Goal: Information Seeking & Learning: Check status

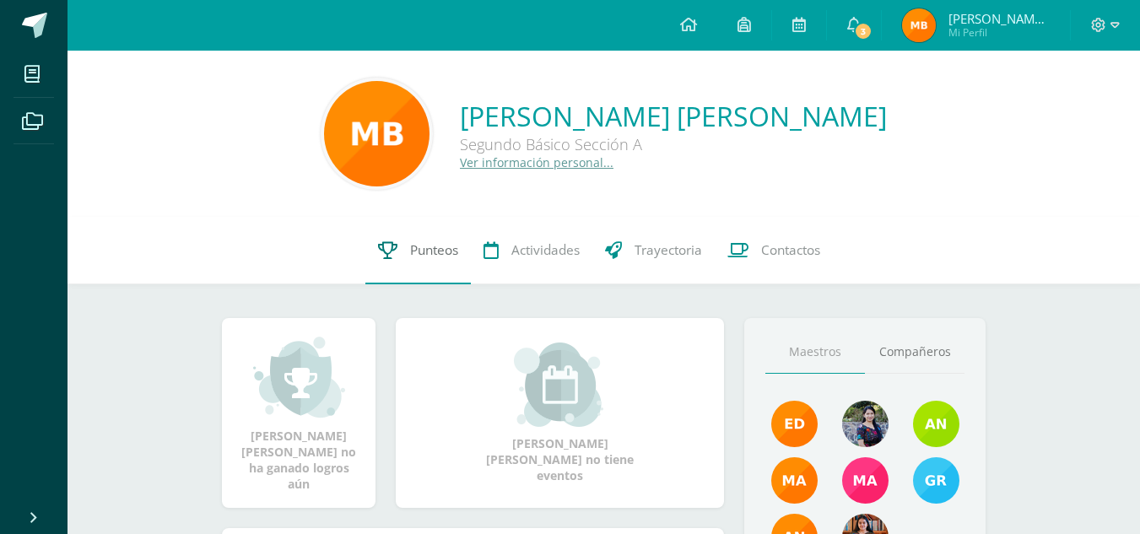
click at [437, 249] on span "Punteos" at bounding box center [434, 250] width 48 height 18
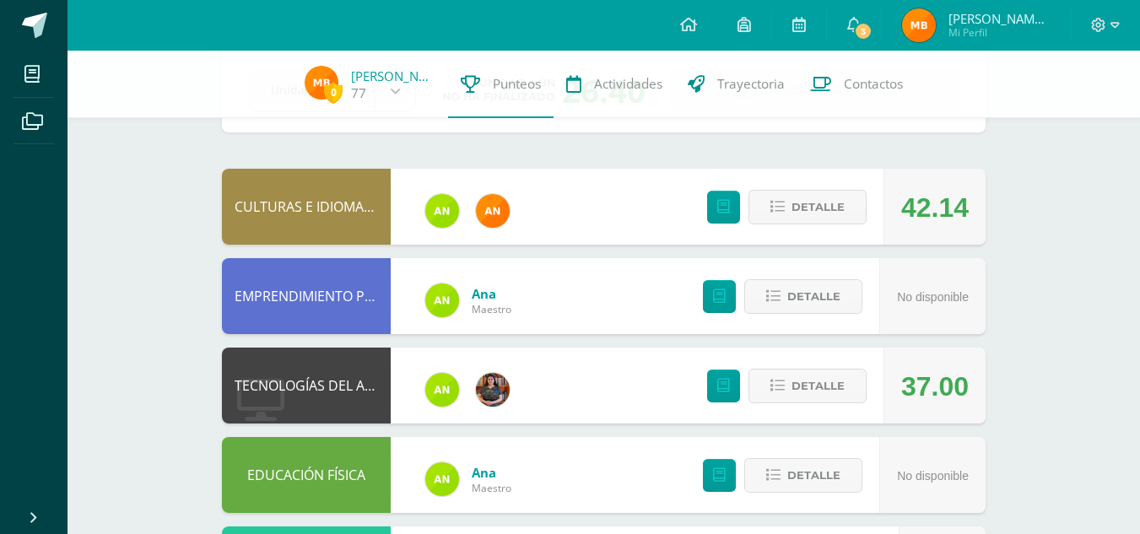
scroll to position [99, 0]
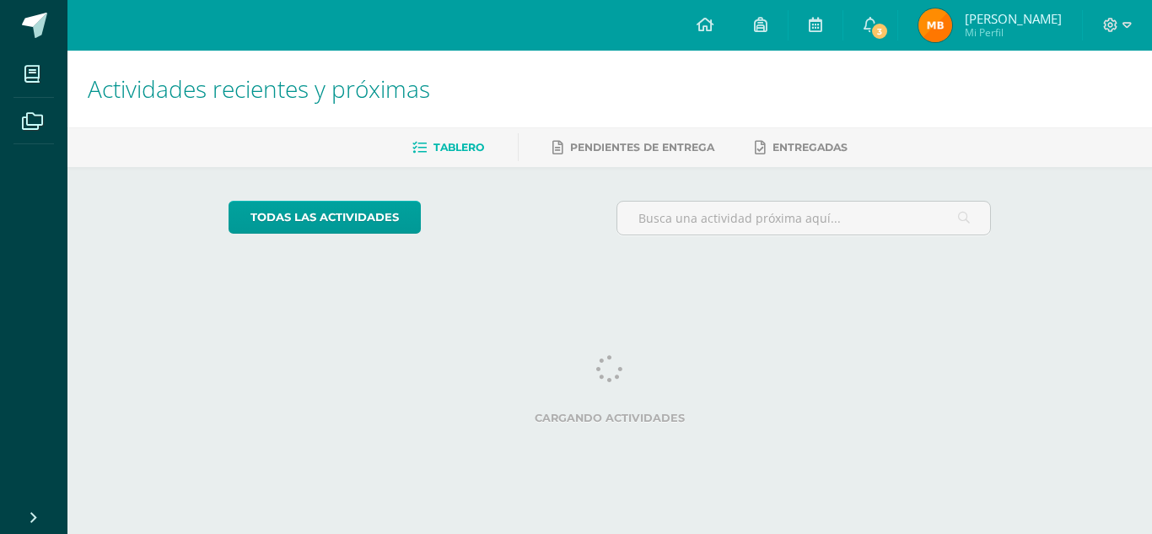
click at [940, 26] on img at bounding box center [936, 25] width 34 height 34
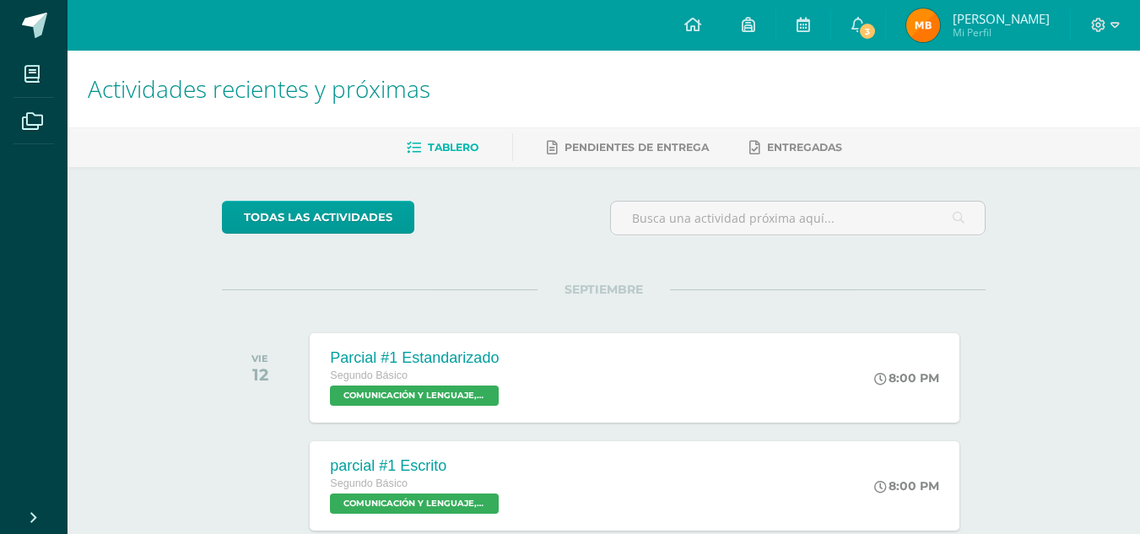
click at [940, 26] on img at bounding box center [923, 25] width 34 height 34
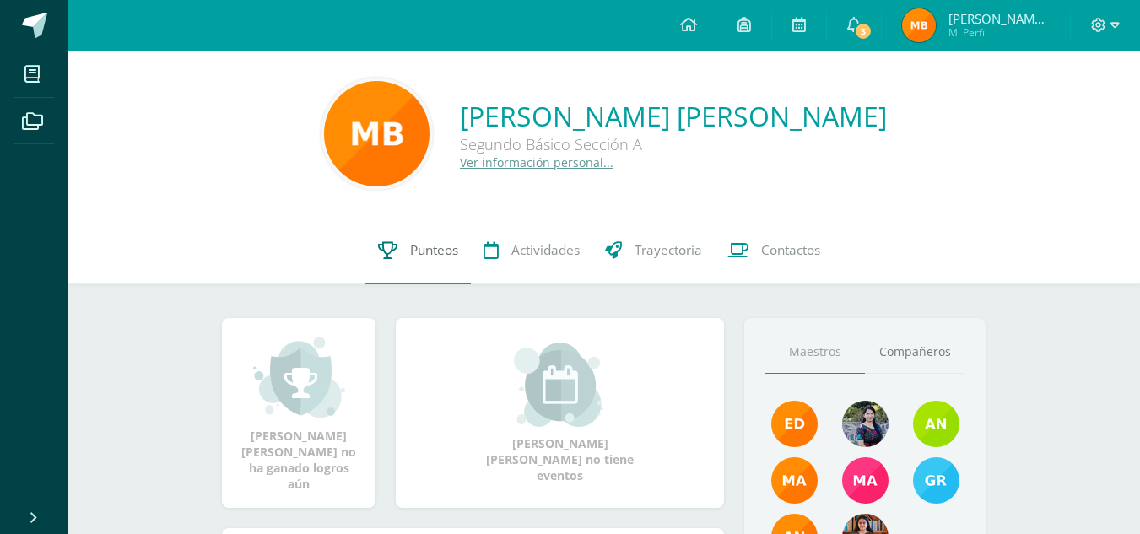
click at [410, 261] on link "Punteos" at bounding box center [417, 250] width 105 height 67
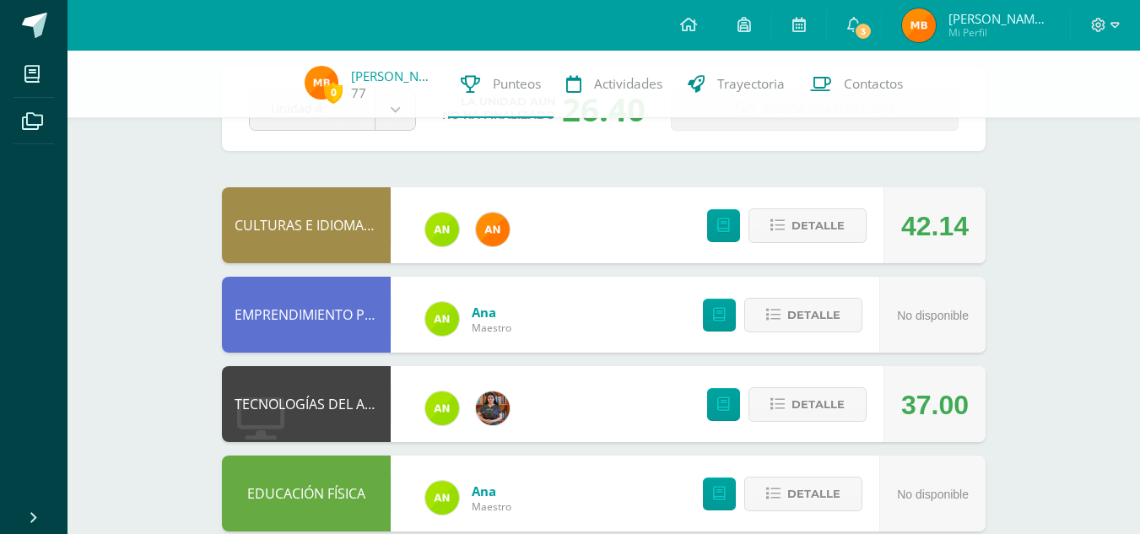
scroll to position [80, 0]
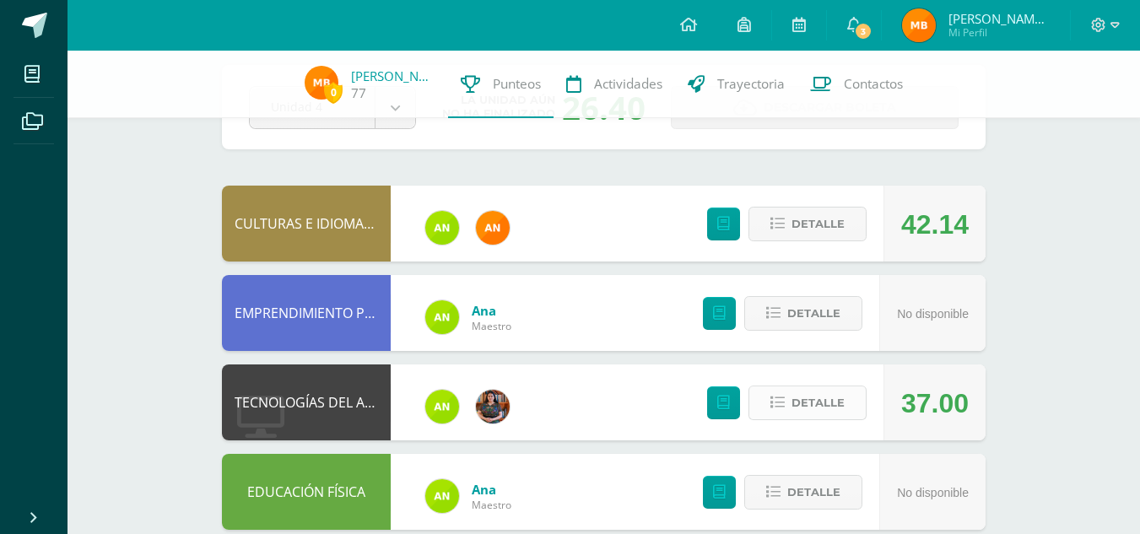
click at [788, 403] on button "Detalle" at bounding box center [807, 403] width 118 height 35
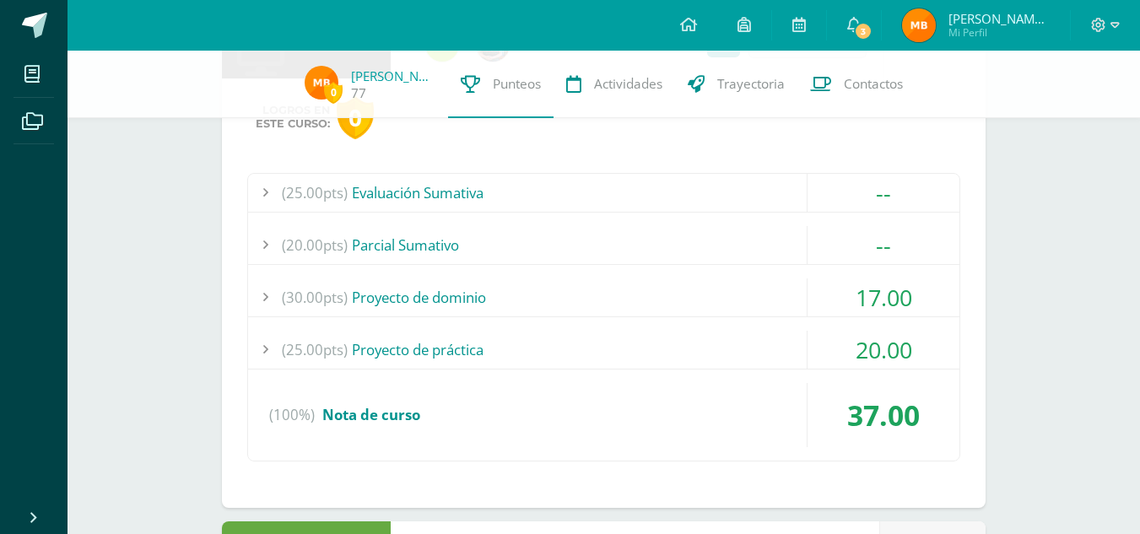
scroll to position [464, 0]
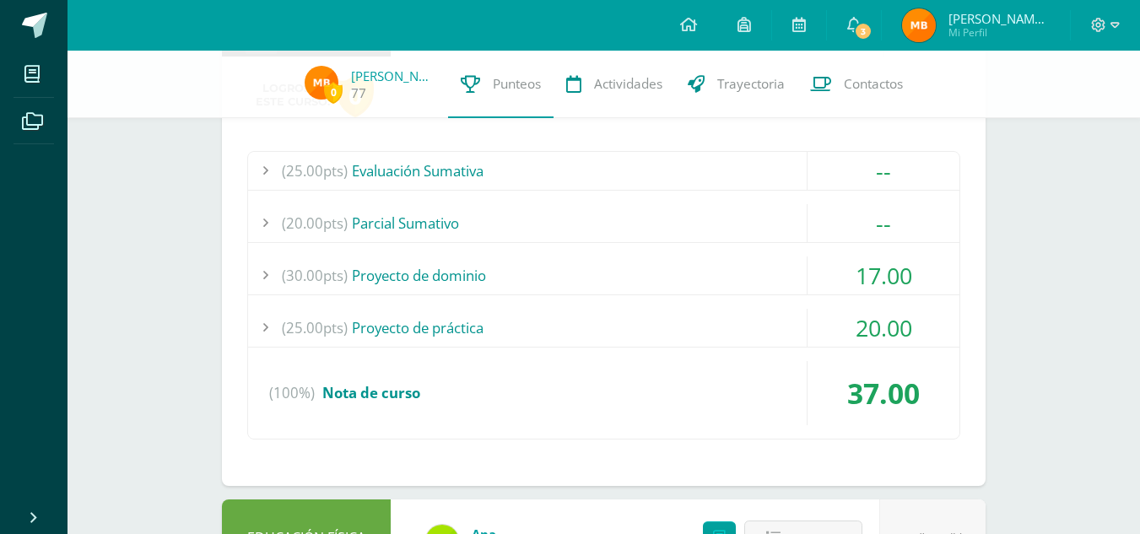
click at [568, 335] on div "(25.00pts) Proyecto de práctica" at bounding box center [603, 328] width 711 height 38
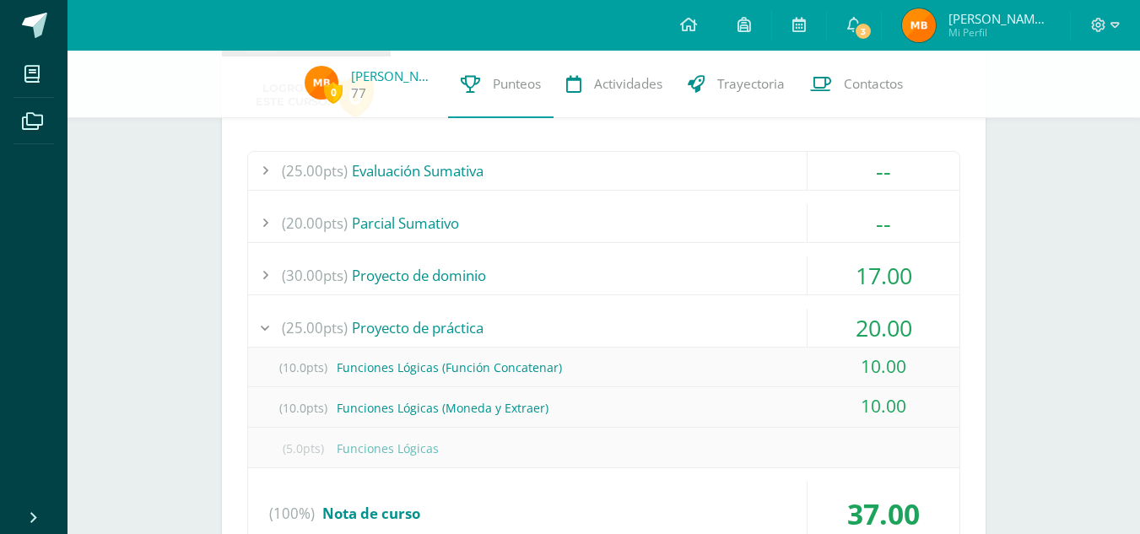
click at [568, 335] on div "(25.00pts) Proyecto de práctica" at bounding box center [603, 328] width 711 height 38
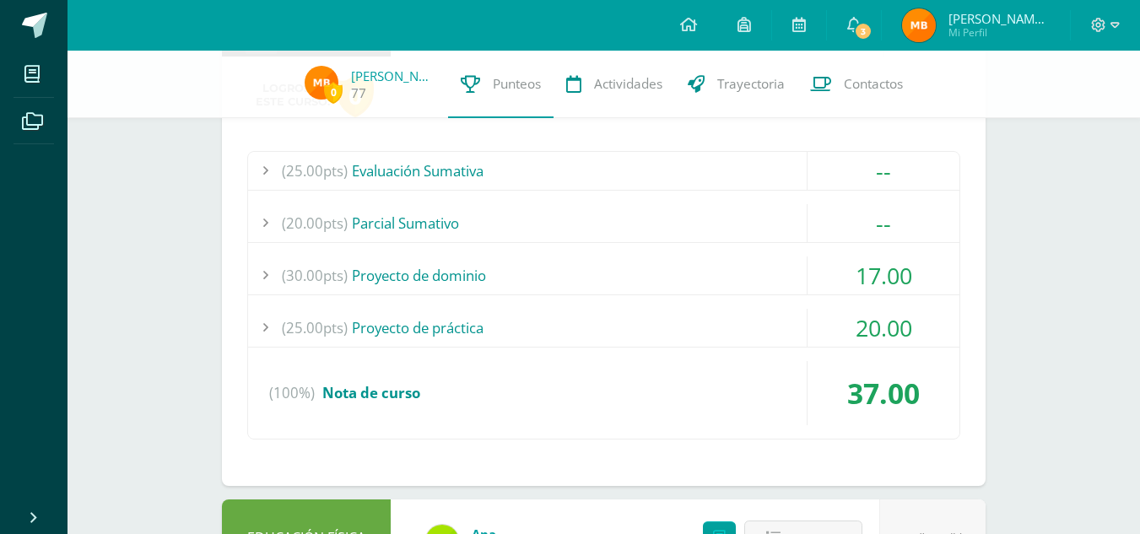
click at [568, 278] on div "(30.00pts) Proyecto de dominio" at bounding box center [603, 275] width 711 height 38
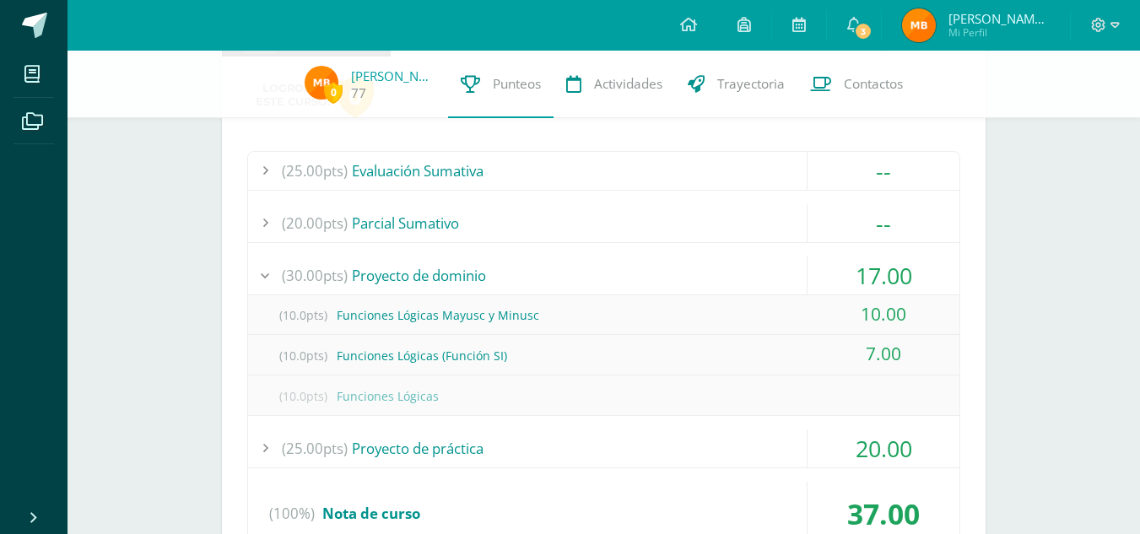
click at [568, 278] on div "(30.00pts) Proyecto de dominio" at bounding box center [603, 275] width 711 height 38
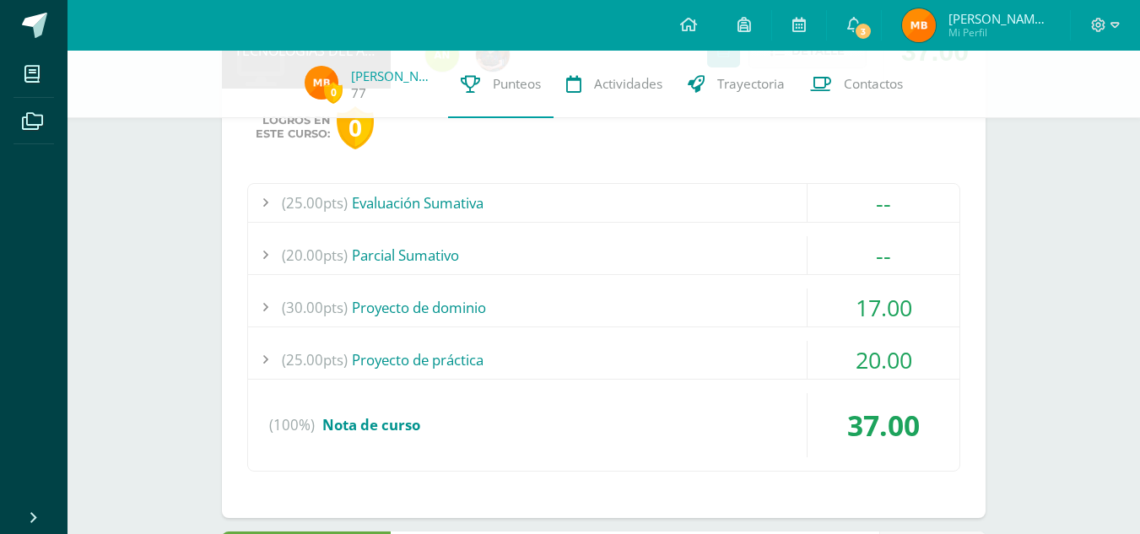
scroll to position [431, 0]
click at [541, 256] on div "(20.00pts) [GEOGRAPHIC_DATA]" at bounding box center [603, 256] width 711 height 38
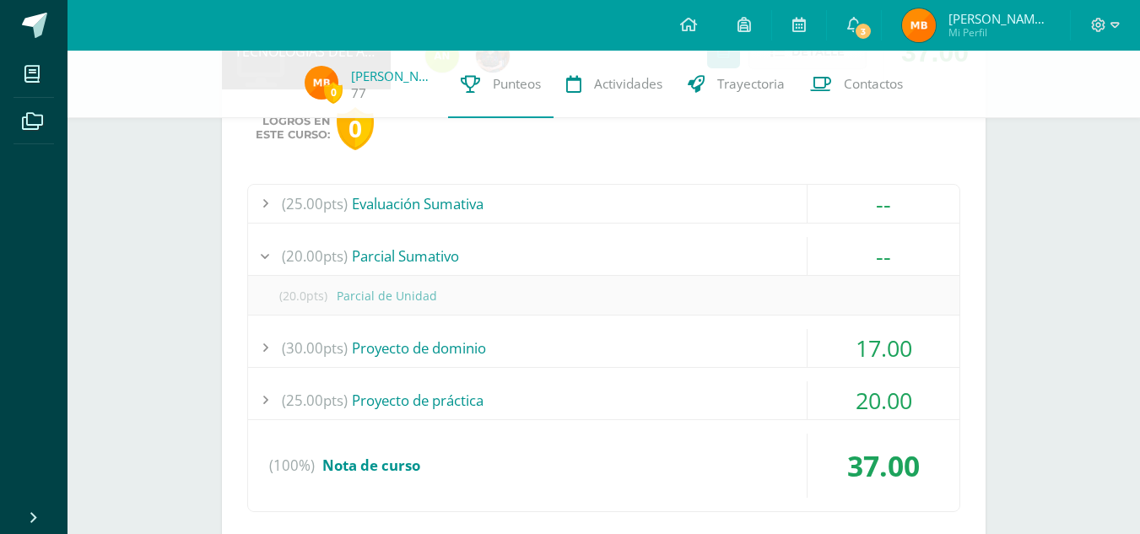
click at [541, 256] on div "(20.00pts) [GEOGRAPHIC_DATA]" at bounding box center [603, 256] width 711 height 38
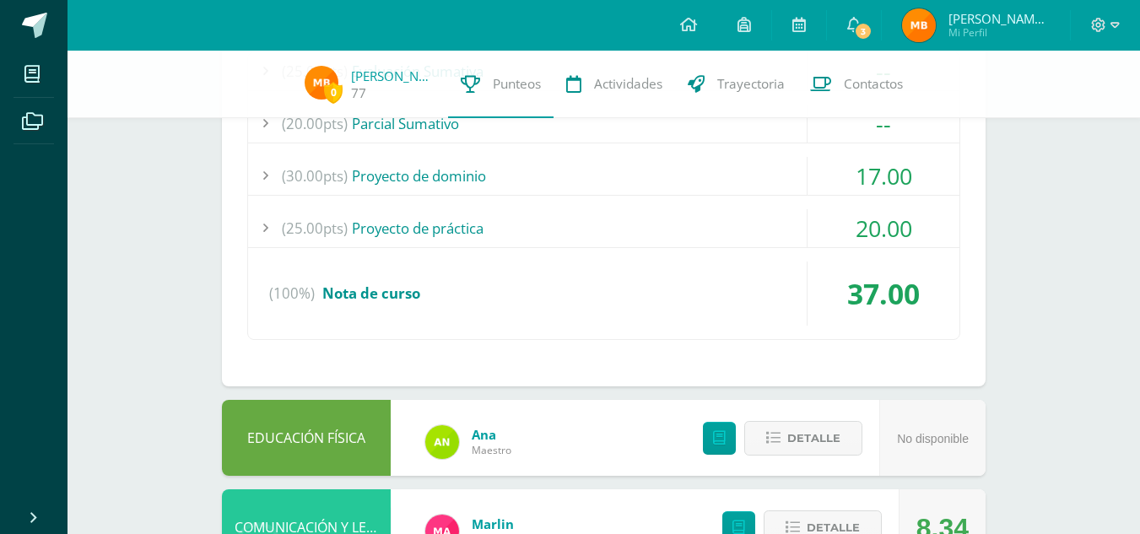
scroll to position [515, 0]
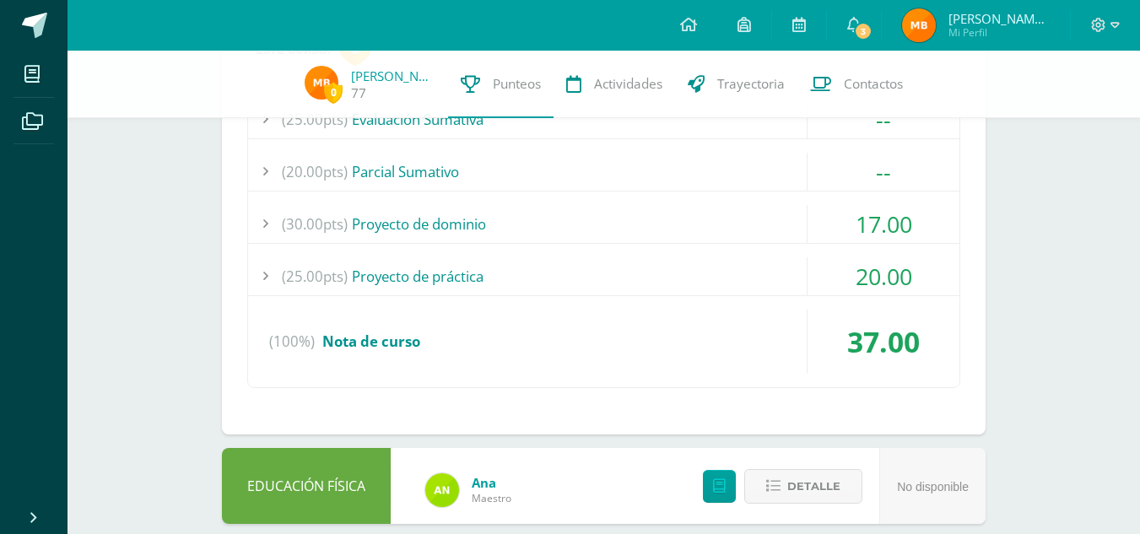
click at [588, 264] on div "(25.00pts) Proyecto de práctica" at bounding box center [603, 276] width 711 height 38
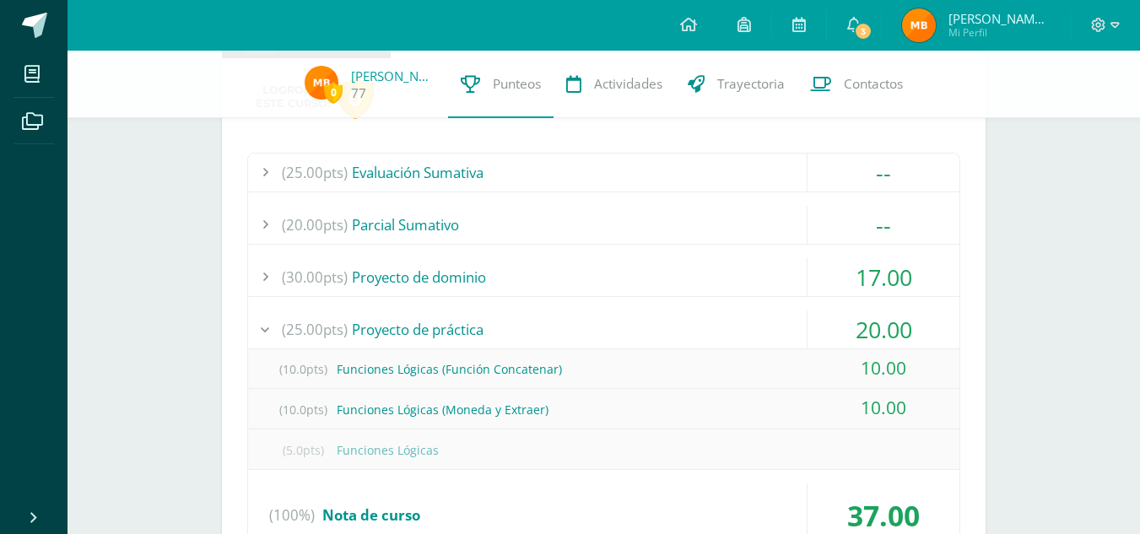
scroll to position [461, 0]
click at [439, 332] on div "(25.00pts) Proyecto de práctica" at bounding box center [603, 330] width 711 height 38
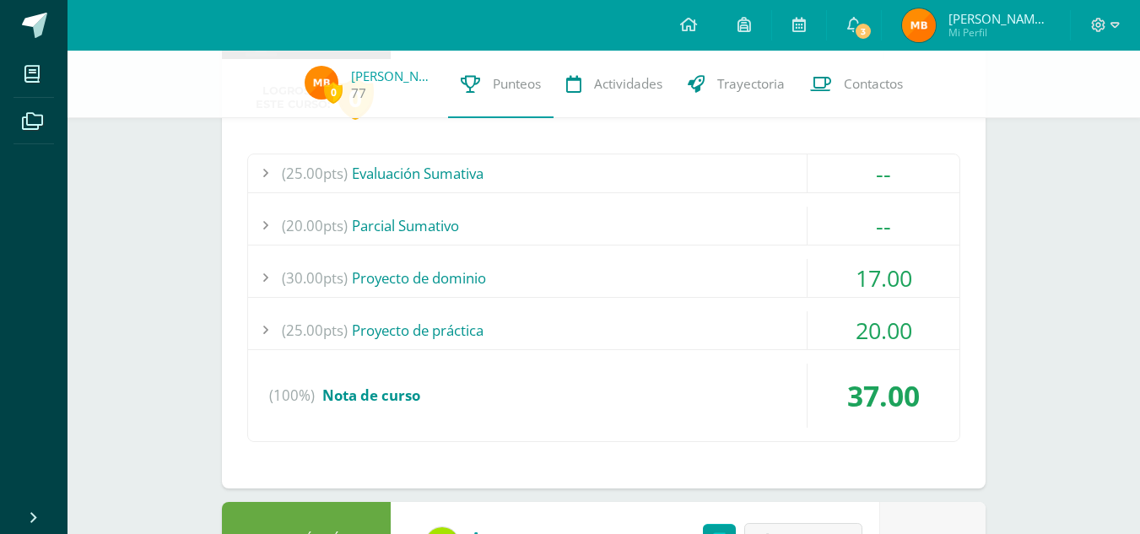
click at [455, 276] on div "(30.00pts) Proyecto de dominio" at bounding box center [603, 278] width 711 height 38
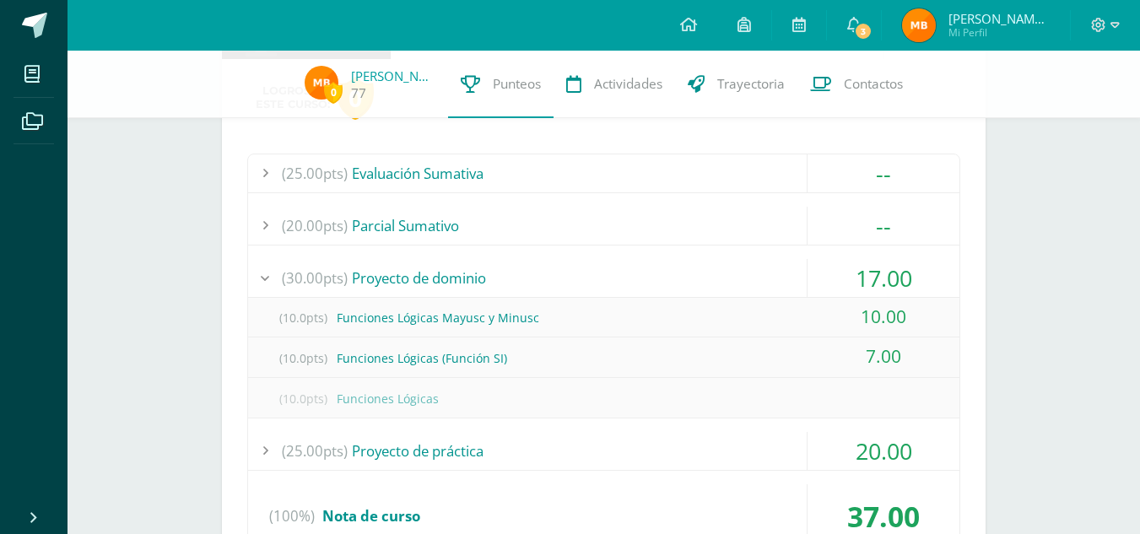
click at [458, 293] on div "(30.00pts) Proyecto de dominio" at bounding box center [603, 278] width 711 height 38
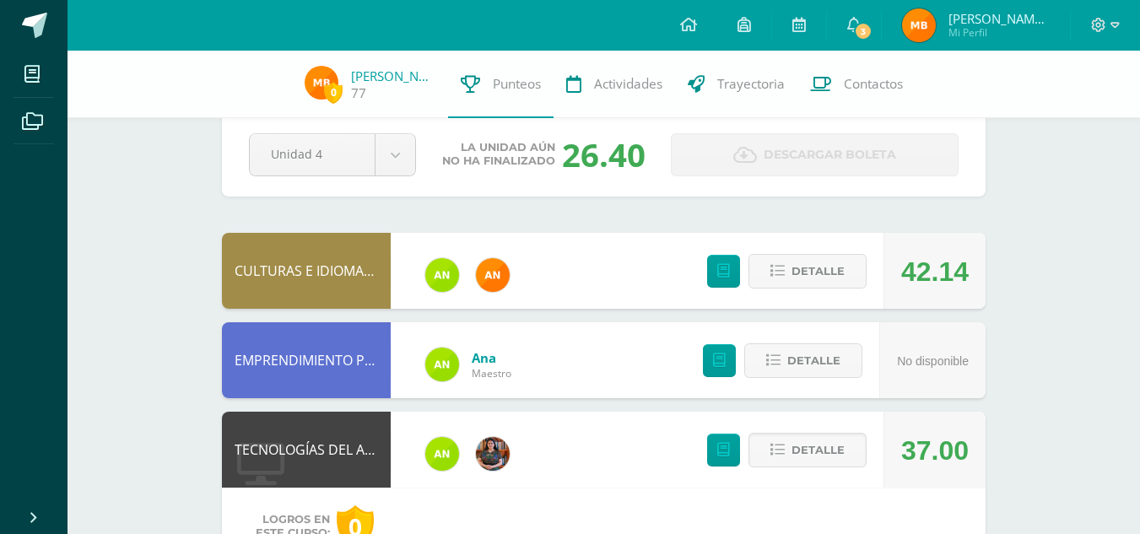
scroll to position [0, 0]
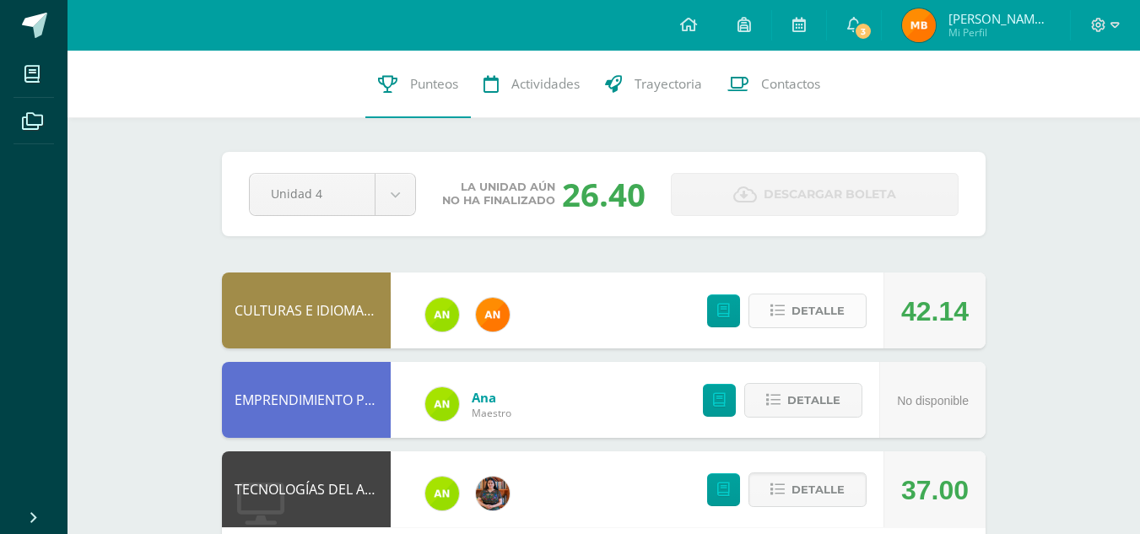
click at [776, 308] on icon at bounding box center [777, 311] width 14 height 14
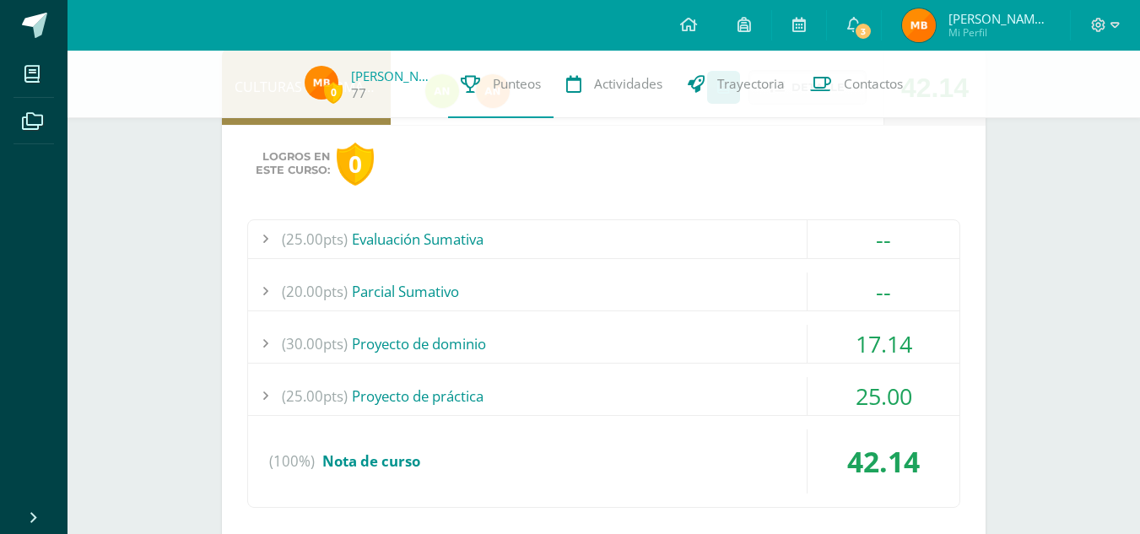
scroll to position [218, 0]
click at [526, 354] on div "(30.00pts) Proyecto de dominio" at bounding box center [603, 343] width 711 height 38
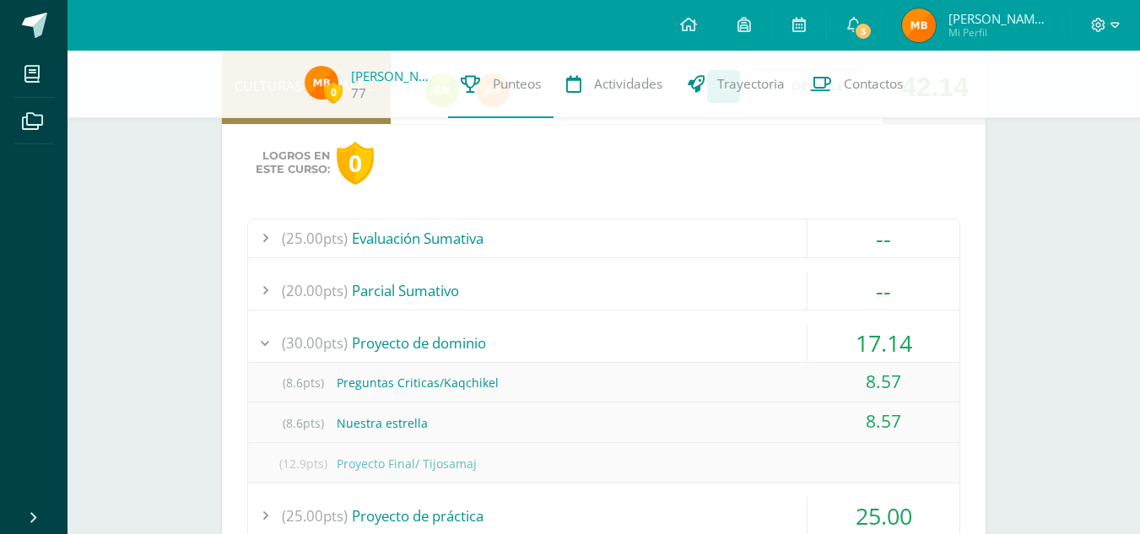
click at [526, 354] on div "(30.00pts) Proyecto de dominio" at bounding box center [603, 343] width 711 height 38
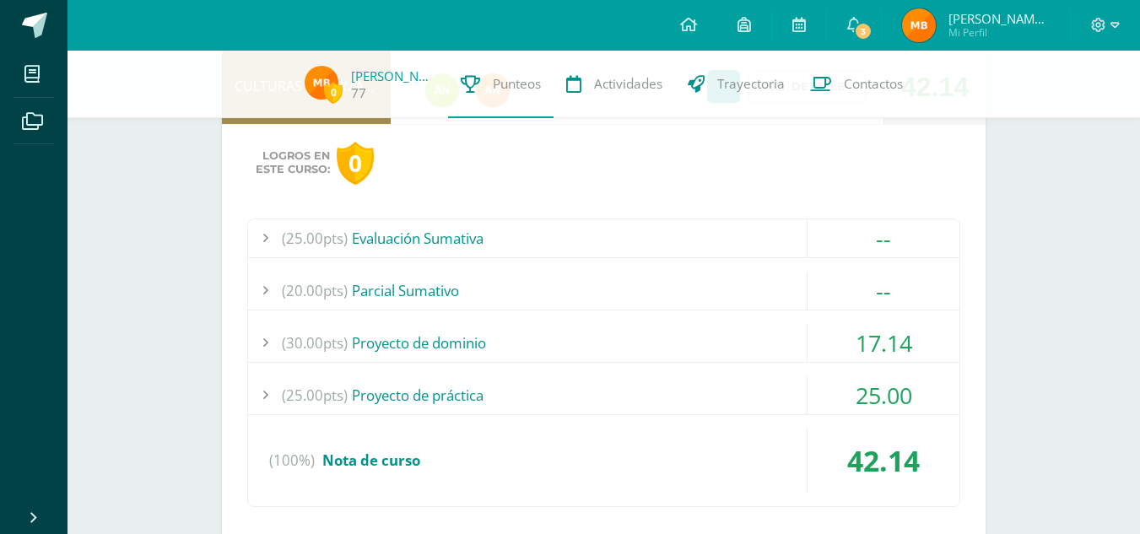
scroll to position [0, 0]
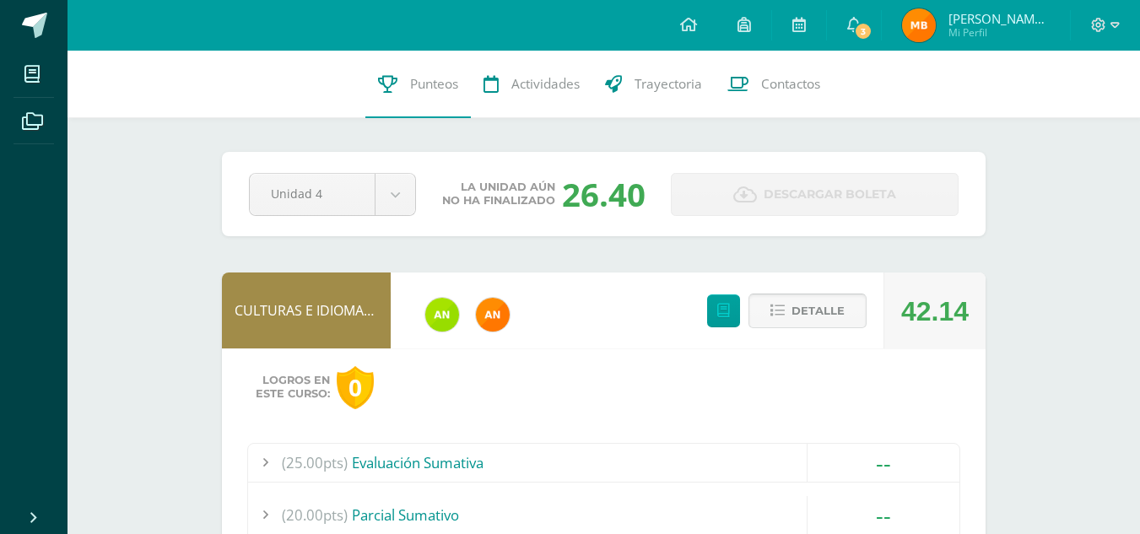
click at [772, 294] on button "Detalle" at bounding box center [807, 311] width 118 height 35
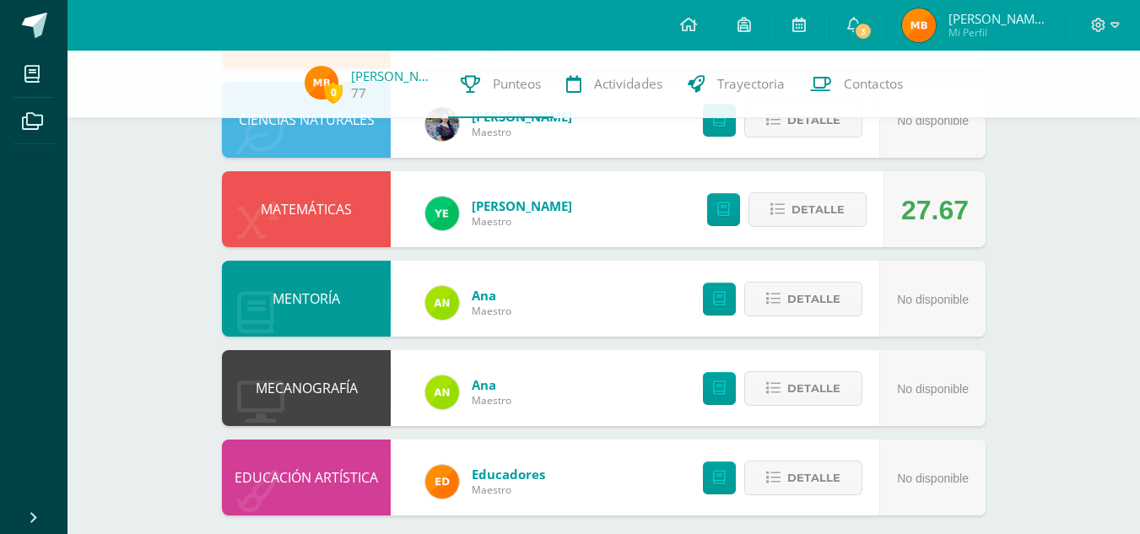
scroll to position [1344, 0]
